Goal: Information Seeking & Learning: Learn about a topic

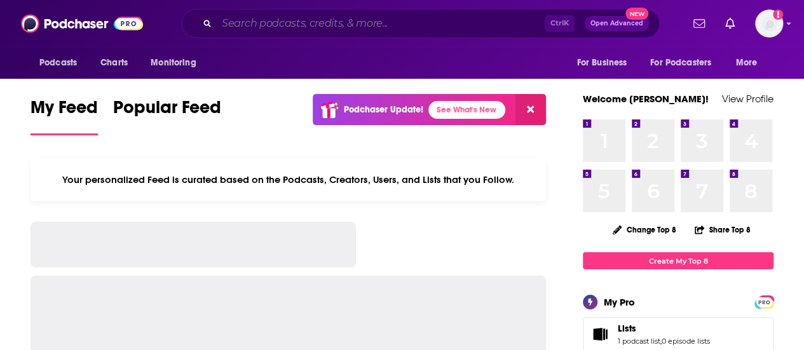
click at [270, 22] on input "Search podcasts, credits, & more..." at bounding box center [381, 23] width 328 height 20
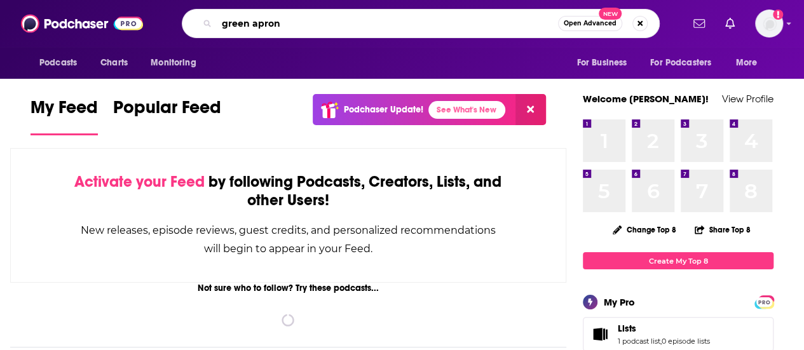
type input "green apron"
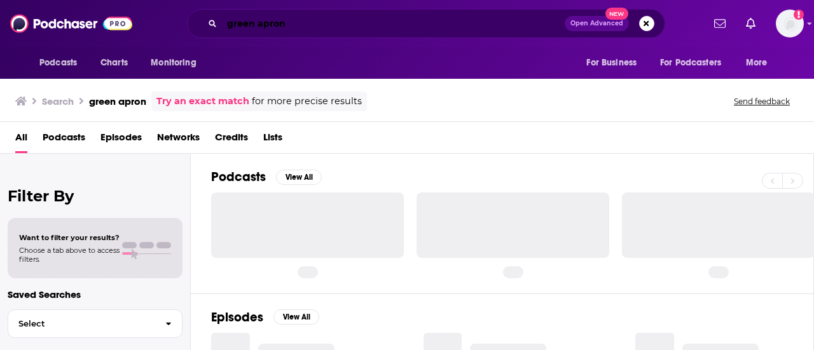
click at [308, 25] on input "green apron" at bounding box center [393, 23] width 343 height 20
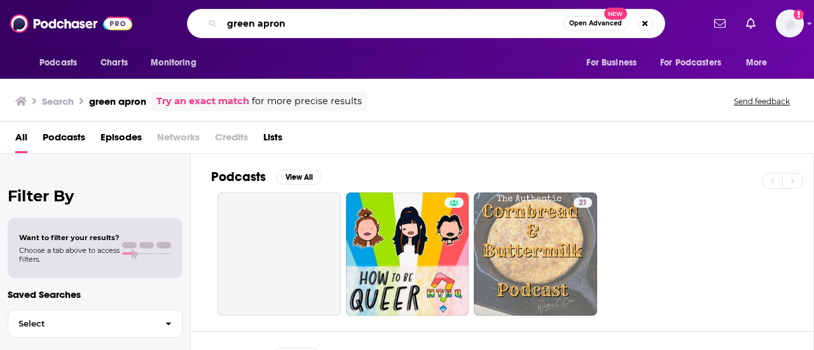
drag, startPoint x: 195, startPoint y: 20, endPoint x: 179, endPoint y: 11, distance: 17.7
click at [179, 11] on div "green apron Open Advanced New" at bounding box center [426, 23] width 554 height 29
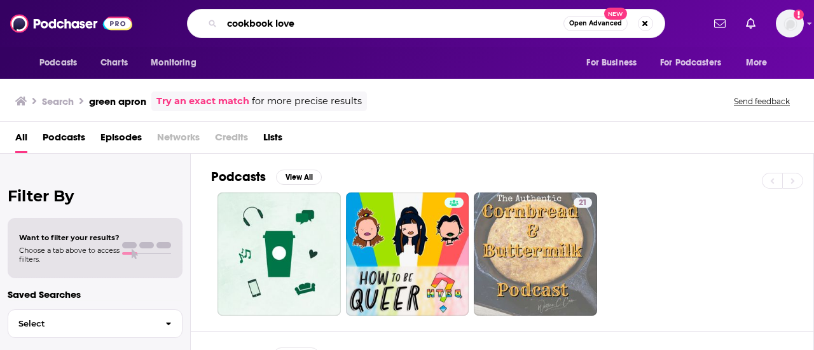
type input "cookbook love"
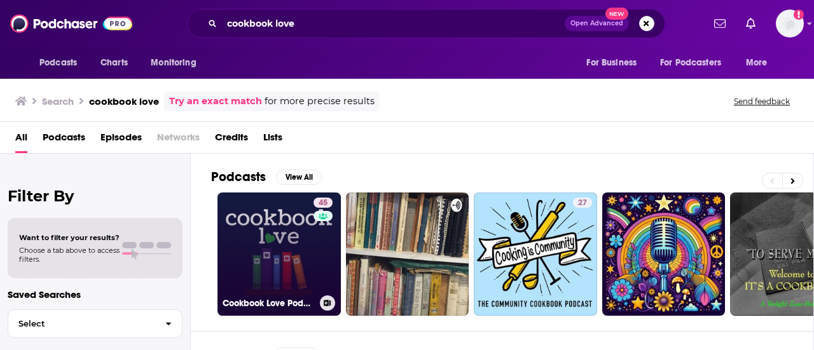
click at [275, 210] on link "45 Cookbook Love Podcast" at bounding box center [278, 254] width 123 height 123
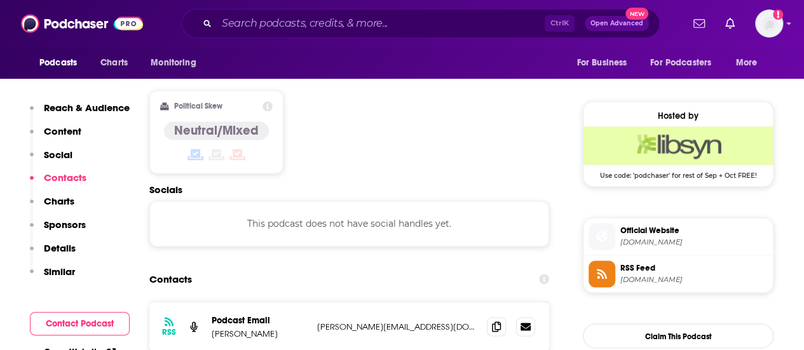
scroll to position [1017, 0]
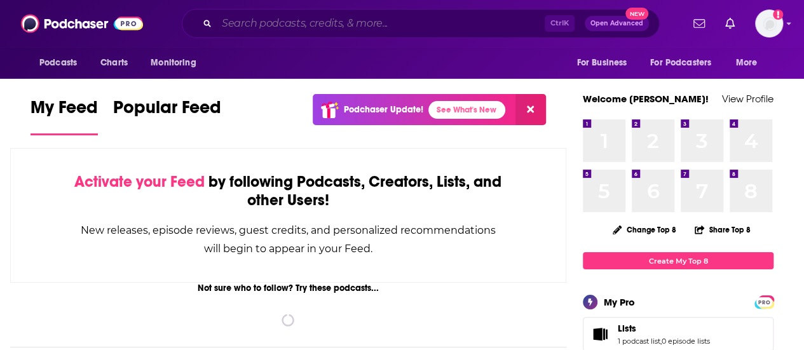
click at [392, 22] on input "Search podcasts, credits, & more..." at bounding box center [381, 23] width 328 height 20
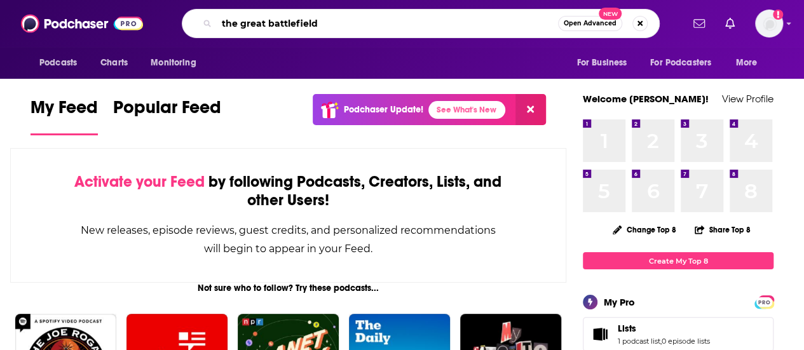
type input "the great battlefield"
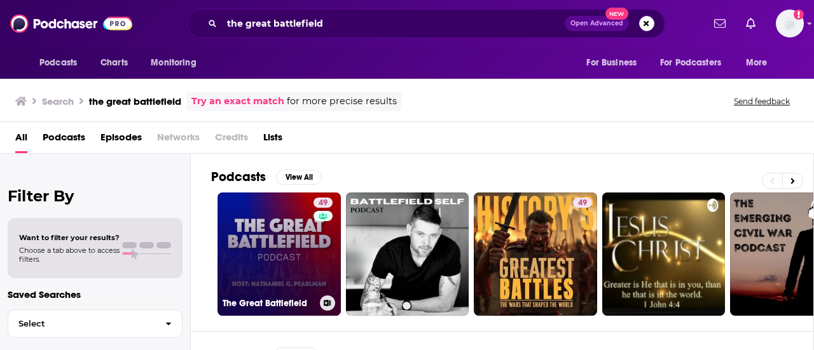
click at [261, 231] on link "49 The Great Battlefield" at bounding box center [278, 254] width 123 height 123
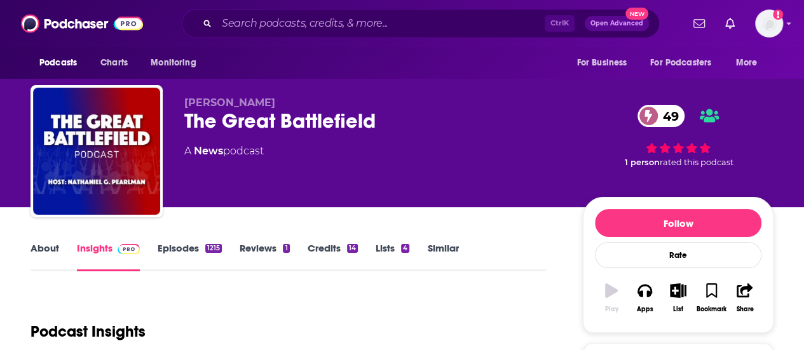
scroll to position [191, 0]
